Goal: Transaction & Acquisition: Book appointment/travel/reservation

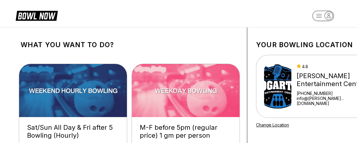
click at [93, 87] on img at bounding box center [73, 90] width 108 height 53
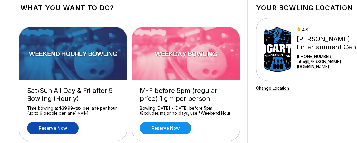
click at [49, 130] on link "Reserve now" at bounding box center [53, 128] width 52 height 13
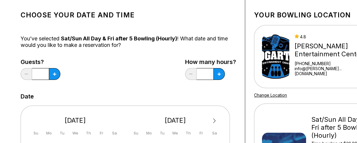
scroll to position [37, 0]
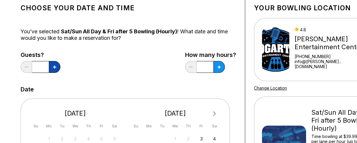
click at [53, 66] on icon at bounding box center [54, 66] width 3 height 3
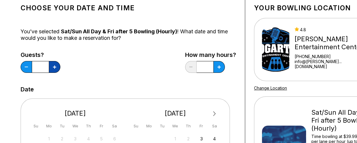
click at [53, 66] on icon at bounding box center [54, 66] width 3 height 3
click at [27, 67] on icon at bounding box center [26, 67] width 3 height 1
type input "*"
click at [217, 68] on button at bounding box center [218, 67] width 11 height 12
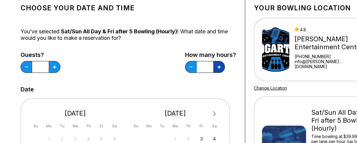
type input "***"
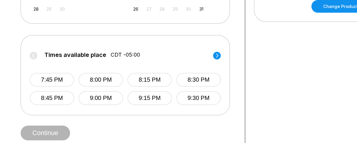
scroll to position [221, 0]
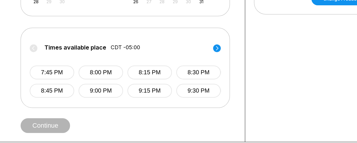
click at [34, 54] on label "Times available place CDT -05:00" at bounding box center [125, 48] width 191 height 9
click at [78, 54] on label "Times available place CDT -05:00" at bounding box center [125, 48] width 191 height 9
click at [217, 50] on icon at bounding box center [217, 48] width 2 height 4
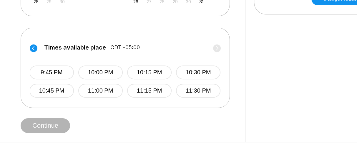
click at [34, 52] on circle at bounding box center [34, 48] width 8 height 8
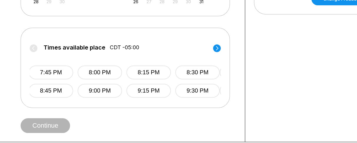
click at [34, 54] on label "Times available place CDT -05:00" at bounding box center [124, 48] width 191 height 9
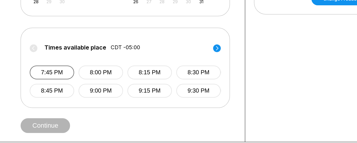
click at [46, 79] on button "7:45 PM" at bounding box center [52, 72] width 44 height 14
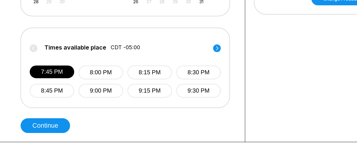
click at [34, 54] on label "Times available place CDT -05:00" at bounding box center [125, 48] width 191 height 9
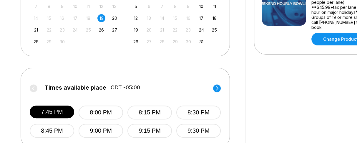
scroll to position [147, 0]
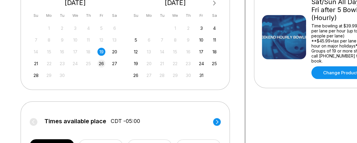
click at [100, 67] on div "26" at bounding box center [101, 63] width 8 height 8
click at [100, 56] on div "19" at bounding box center [101, 52] width 8 height 8
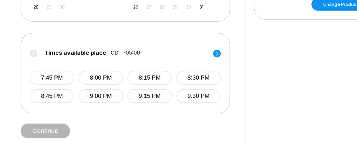
scroll to position [221, 0]
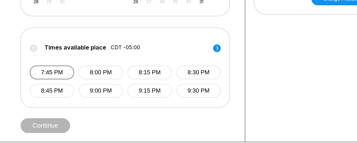
click at [53, 79] on button "7:45 PM" at bounding box center [52, 72] width 44 height 14
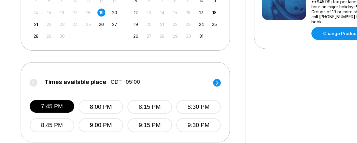
scroll to position [147, 0]
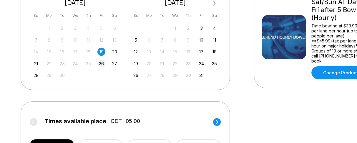
click at [99, 67] on div "26" at bounding box center [101, 63] width 8 height 8
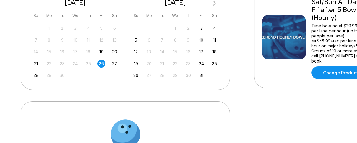
click at [100, 56] on div "19" at bounding box center [101, 52] width 8 height 8
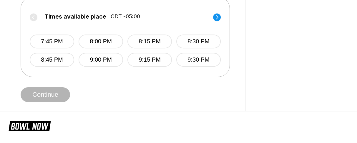
scroll to position [258, 0]
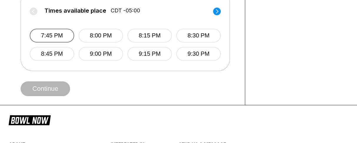
click at [48, 42] on button "7:45 PM" at bounding box center [52, 36] width 44 height 14
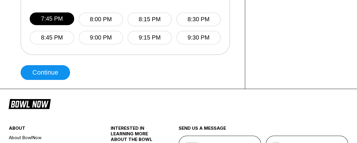
scroll to position [294, 0]
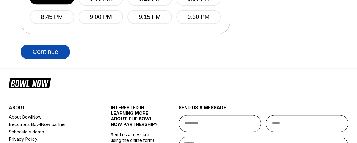
click at [44, 59] on button "Continue" at bounding box center [45, 51] width 49 height 15
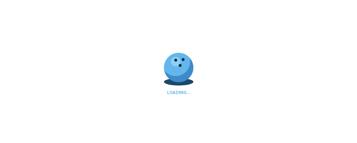
select select "**"
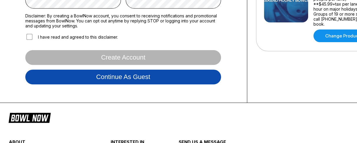
click at [91, 81] on button "Continue as guest" at bounding box center [123, 76] width 196 height 15
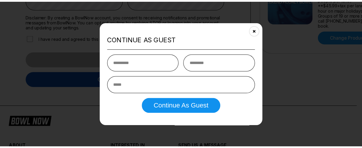
scroll to position [113, 0]
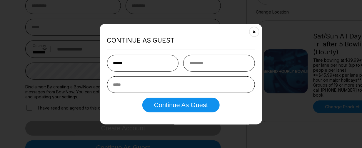
type input "******"
type input "*****"
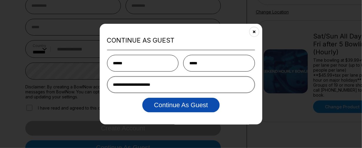
type input "**********"
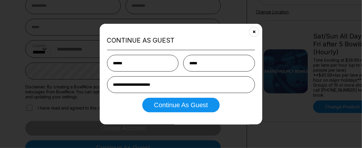
click at [170, 106] on button "Continue as Guest" at bounding box center [180, 105] width 77 height 15
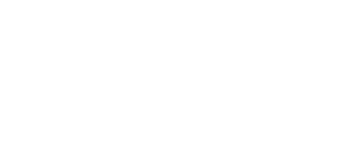
scroll to position [0, 0]
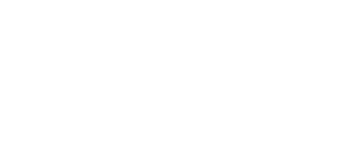
select select "**"
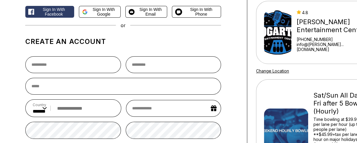
scroll to position [37, 0]
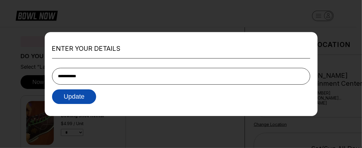
type input "**********"
click at [76, 96] on button "Update" at bounding box center [74, 96] width 44 height 15
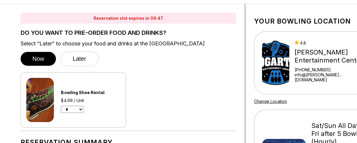
scroll to position [37, 0]
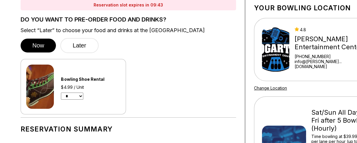
click at [81, 98] on select "* * * * * * * * * * ** ** **" at bounding box center [72, 95] width 22 height 7
click at [163, 78] on div "Bowling Shoe Rental $4.99 / Unit * * * * * * * * * * ** ** **" at bounding box center [128, 86] width 215 height 55
click at [76, 47] on button "Later" at bounding box center [79, 45] width 38 height 15
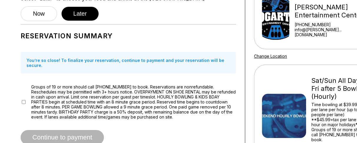
scroll to position [74, 0]
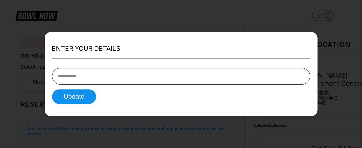
click at [87, 80] on input "tel" at bounding box center [181, 76] width 258 height 17
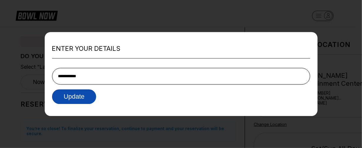
type input "**********"
click at [78, 92] on button "Update" at bounding box center [74, 96] width 44 height 15
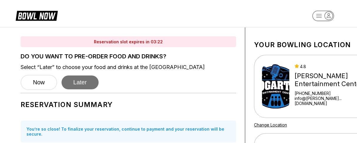
click at [76, 84] on button "Later" at bounding box center [80, 82] width 37 height 14
click at [79, 84] on button "Later" at bounding box center [80, 82] width 37 height 14
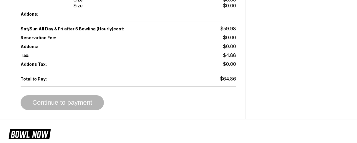
scroll to position [368, 0]
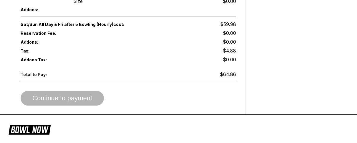
click at [68, 93] on div "Continue to payment" at bounding box center [128, 98] width 215 height 15
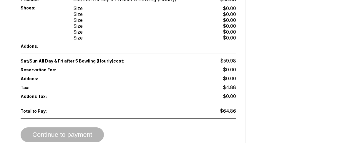
scroll to position [294, 0]
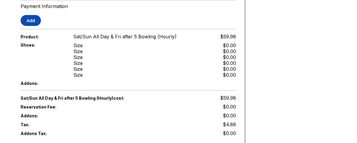
click at [34, 19] on button "Add" at bounding box center [31, 20] width 20 height 11
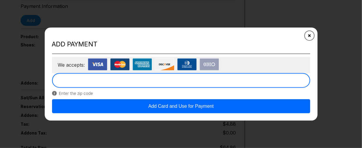
click at [311, 36] on icon "Close" at bounding box center [309, 35] width 5 height 5
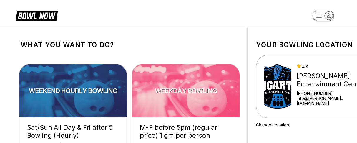
click at [74, 107] on img at bounding box center [73, 90] width 108 height 53
click at [68, 134] on div "Sat/Sun All Day & Fri after 5 Bowling (Hourly)" at bounding box center [73, 131] width 92 height 16
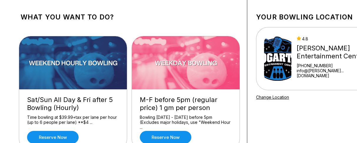
scroll to position [37, 0]
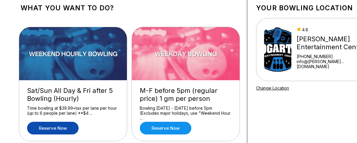
click at [64, 130] on link "Reserve now" at bounding box center [53, 128] width 52 height 13
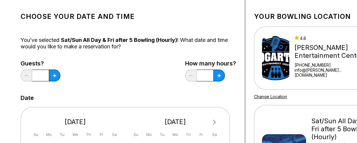
scroll to position [37, 0]
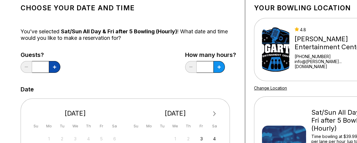
click at [56, 68] on icon at bounding box center [54, 66] width 3 height 3
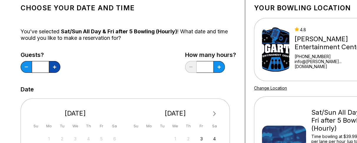
type input "*"
click at [221, 69] on button at bounding box center [218, 67] width 11 height 12
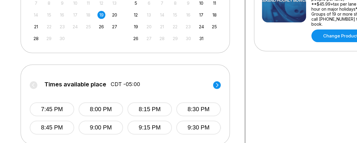
scroll to position [221, 0]
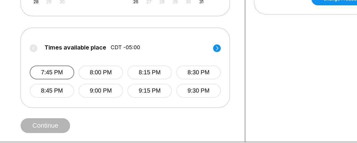
click at [54, 79] on button "7:45 PM" at bounding box center [52, 72] width 44 height 14
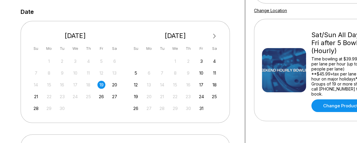
scroll to position [74, 0]
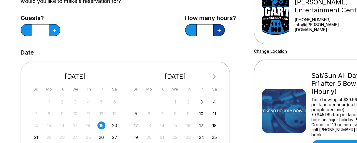
click at [216, 31] on button at bounding box center [218, 30] width 11 height 12
type input "***"
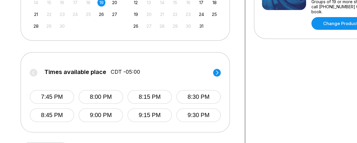
scroll to position [221, 0]
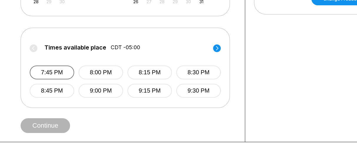
click at [49, 79] on button "7:45 PM" at bounding box center [52, 72] width 44 height 14
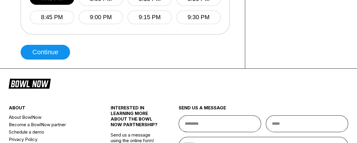
scroll to position [294, 0]
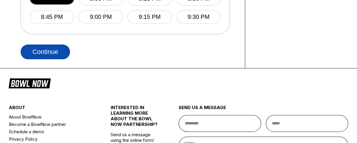
click at [48, 59] on button "Continue" at bounding box center [45, 51] width 49 height 15
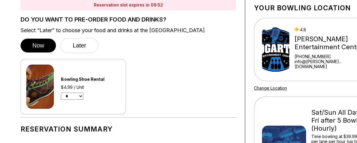
scroll to position [37, 0]
click at [80, 44] on button "Later" at bounding box center [79, 45] width 38 height 15
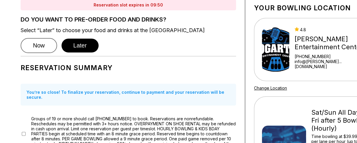
click at [41, 47] on button "Now" at bounding box center [39, 45] width 36 height 15
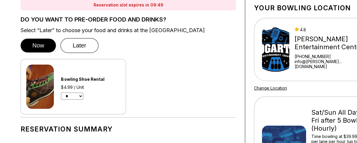
click at [82, 48] on button "Later" at bounding box center [79, 45] width 38 height 15
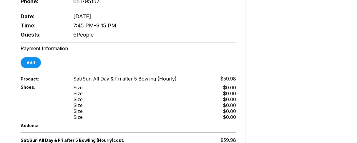
scroll to position [258, 0]
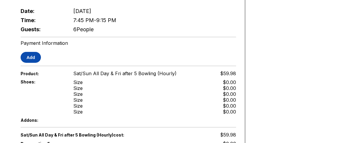
click at [35, 57] on button "Add" at bounding box center [31, 57] width 20 height 11
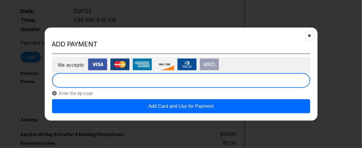
click at [137, 102] on button "Add Card and Use for Payment" at bounding box center [181, 106] width 258 height 14
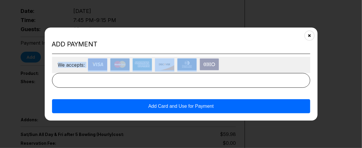
drag, startPoint x: 197, startPoint y: 41, endPoint x: 244, endPoint y: 55, distance: 48.5
click at [244, 56] on div "Add payment We accepts: Add Card and Use for Payment" at bounding box center [181, 74] width 273 height 93
click at [183, 107] on button "Add Card and Use for Payment" at bounding box center [181, 106] width 258 height 14
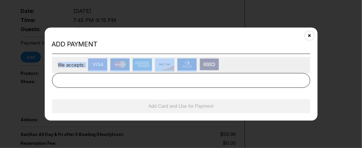
click at [122, 67] on img at bounding box center [119, 64] width 19 height 12
click at [85, 62] on span "We accepts:" at bounding box center [71, 65] width 27 height 6
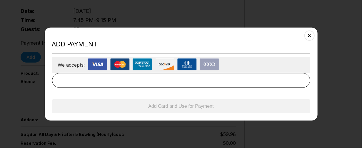
click at [104, 61] on img at bounding box center [97, 64] width 19 height 12
click at [313, 34] on button "Close" at bounding box center [309, 36] width 14 height 14
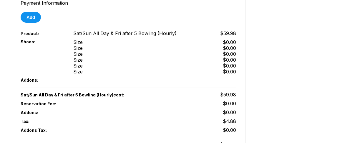
scroll to position [294, 0]
